Goal: Information Seeking & Learning: Find specific page/section

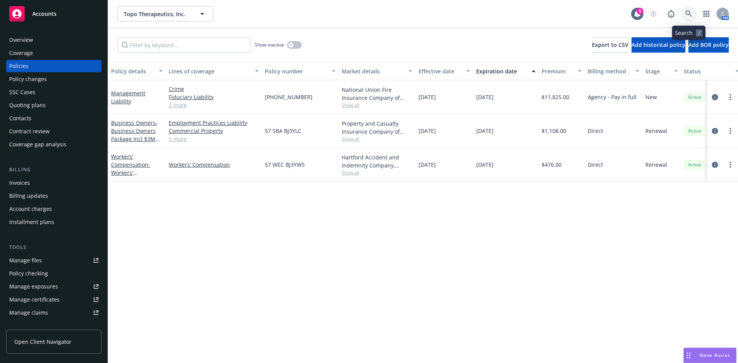
click at [691, 13] on icon at bounding box center [688, 13] width 7 height 7
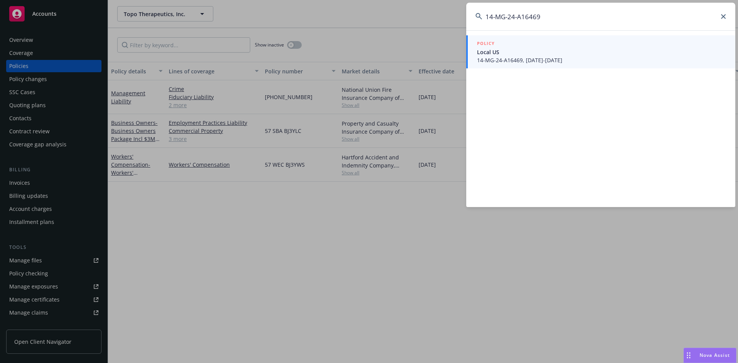
type input "14-MG-24-A16469"
click at [541, 47] on div "POLICY" at bounding box center [601, 44] width 249 height 8
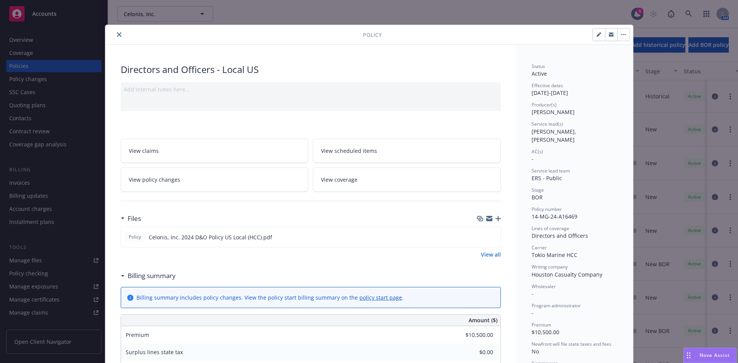
click at [117, 34] on icon "close" at bounding box center [119, 34] width 5 height 5
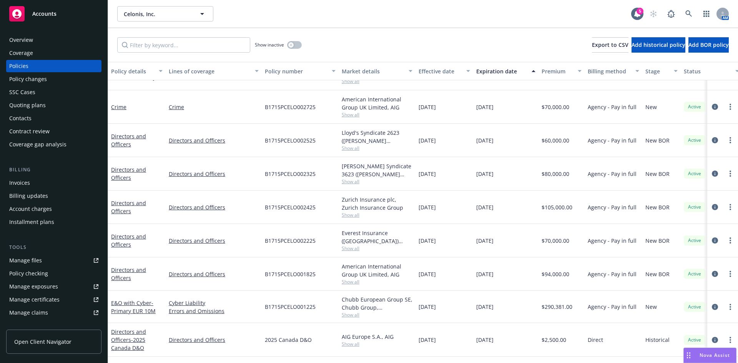
scroll to position [189, 0]
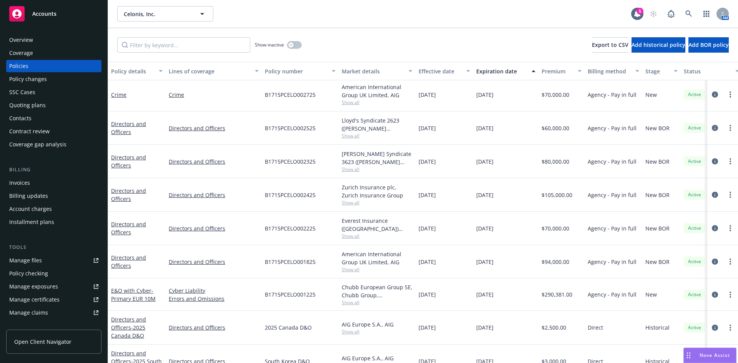
click at [34, 181] on div "Invoices" at bounding box center [53, 183] width 89 height 12
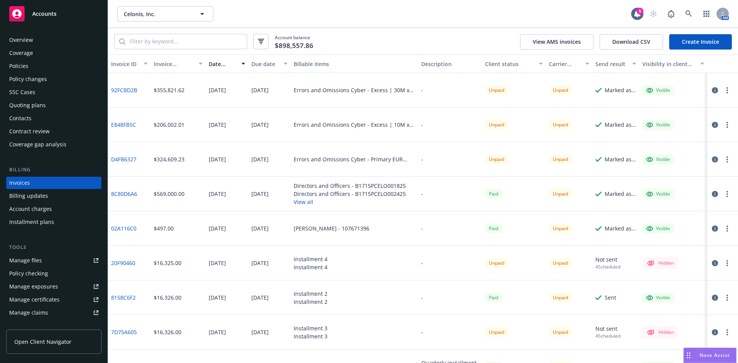
click at [299, 201] on button "View all" at bounding box center [350, 202] width 112 height 8
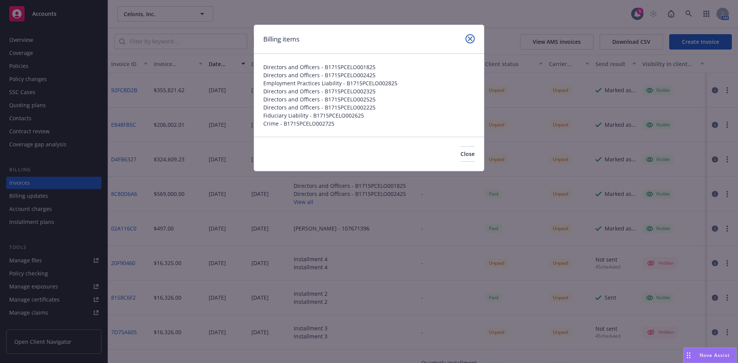
click at [470, 38] on icon "close" at bounding box center [470, 39] width 5 height 5
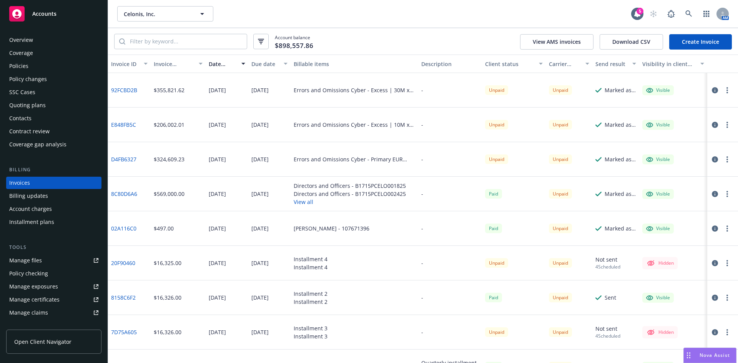
click at [122, 194] on link "8C80D6A6" at bounding box center [124, 194] width 26 height 8
click at [298, 201] on button "View all" at bounding box center [350, 202] width 112 height 8
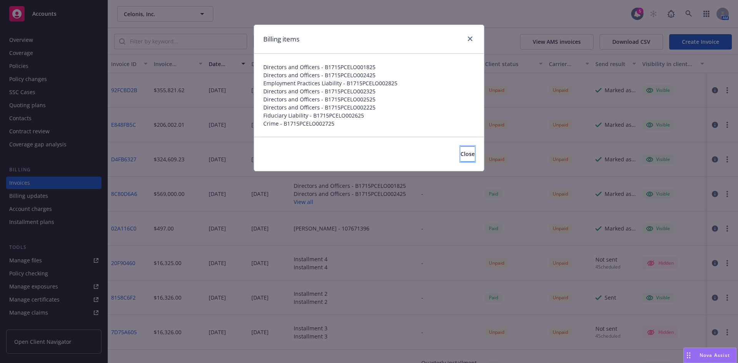
click at [468, 153] on button "Close" at bounding box center [467, 153] width 14 height 15
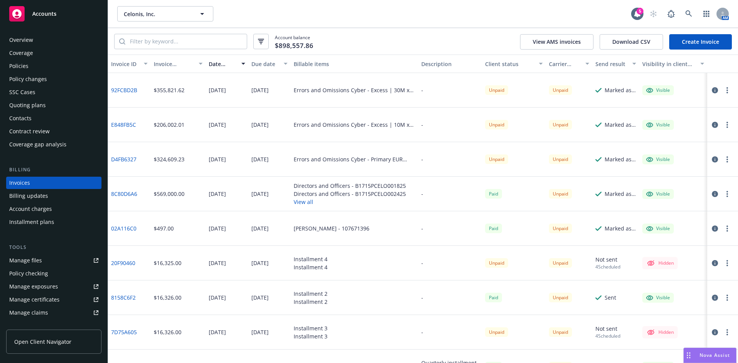
click at [120, 189] on div "8C80D6A6" at bounding box center [129, 194] width 43 height 35
click at [122, 195] on link "8C80D6A6" at bounding box center [124, 194] width 26 height 8
click at [33, 67] on div "Policies" at bounding box center [53, 66] width 89 height 12
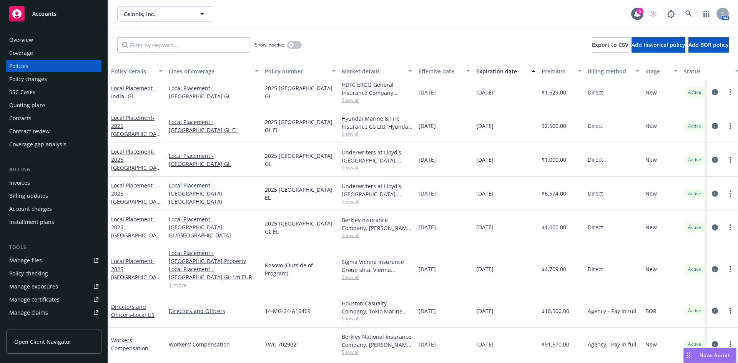
scroll to position [923, 0]
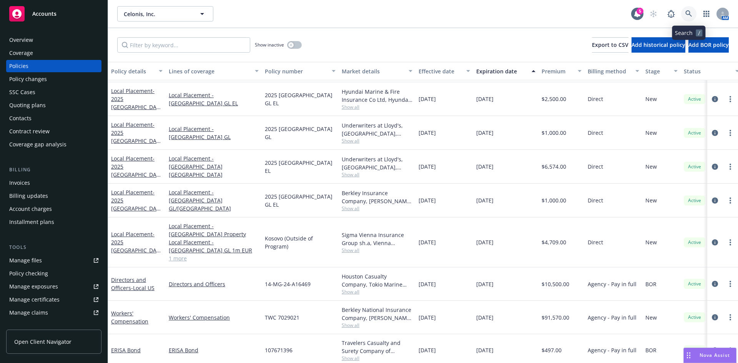
click at [685, 10] on icon at bounding box center [688, 13] width 7 height 7
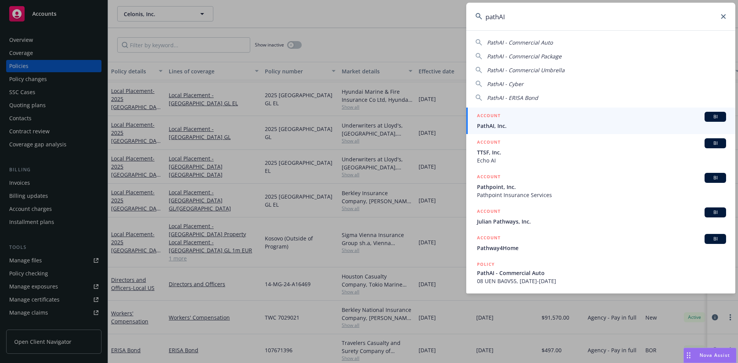
type input "pathAI"
click at [549, 124] on span "PathAI, Inc." at bounding box center [601, 126] width 249 height 8
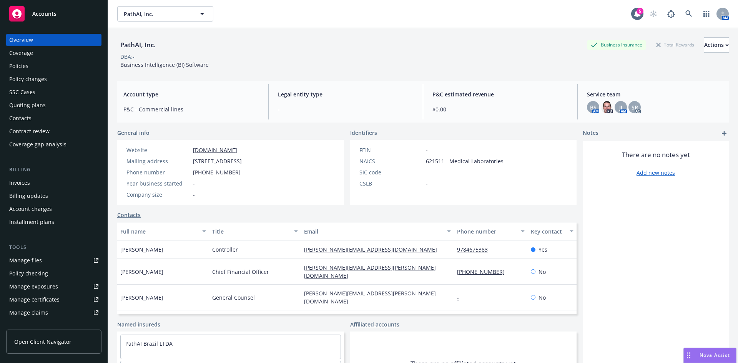
click at [13, 64] on div "Policies" at bounding box center [18, 66] width 19 height 12
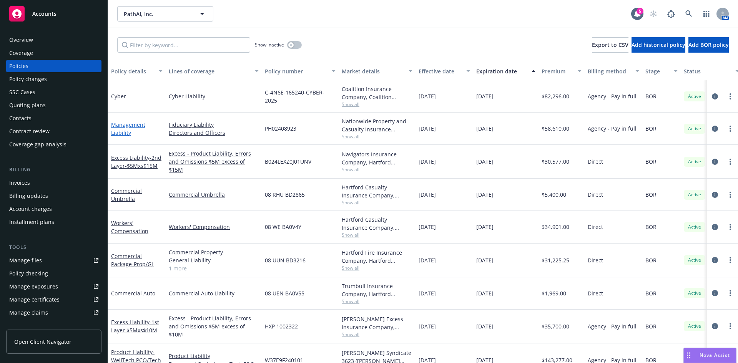
click at [125, 131] on link "Management Liability" at bounding box center [128, 128] width 34 height 15
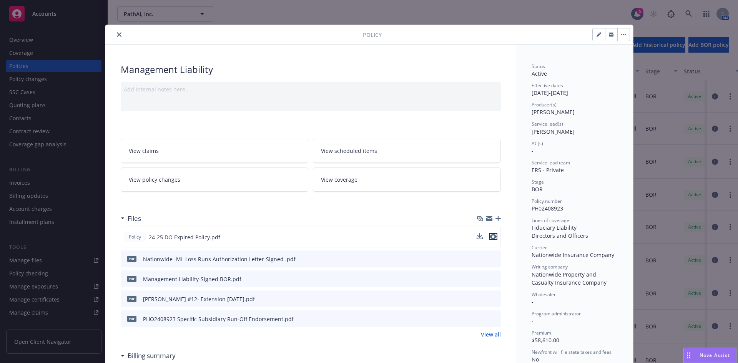
click at [490, 236] on icon "preview file" at bounding box center [493, 236] width 7 height 5
click at [115, 31] on button "close" at bounding box center [119, 34] width 9 height 9
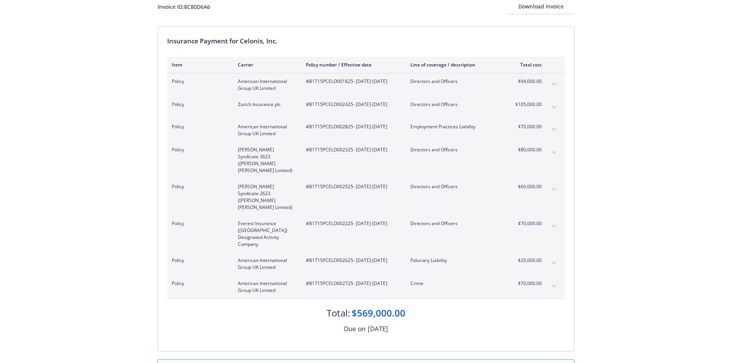
scroll to position [56, 0]
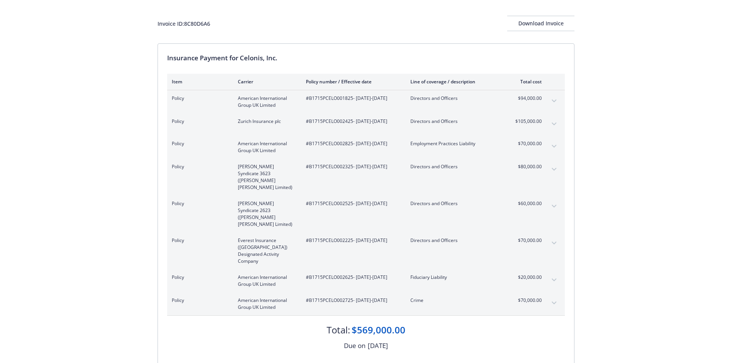
scroll to position [42, 0]
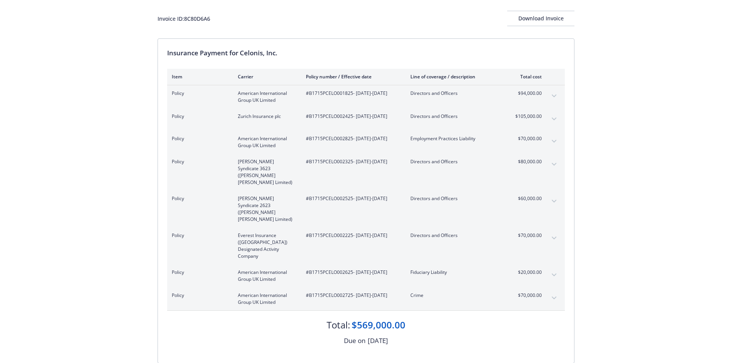
click at [116, 232] on div "Invoice ID: 8C80D6A6 Download Invoice Insurance Payment for Celonis, Inc. Item …" at bounding box center [366, 193] width 732 height 414
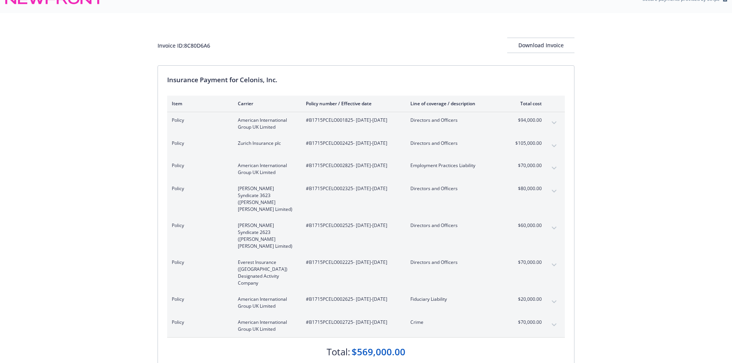
scroll to position [0, 0]
